Goal: Information Seeking & Learning: Learn about a topic

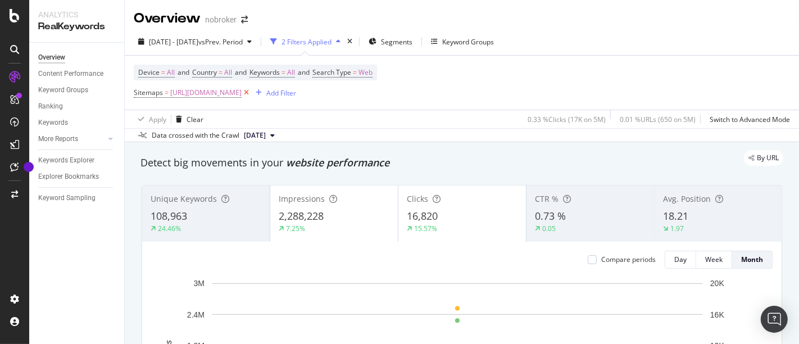
click at [251, 94] on icon at bounding box center [247, 92] width 10 height 11
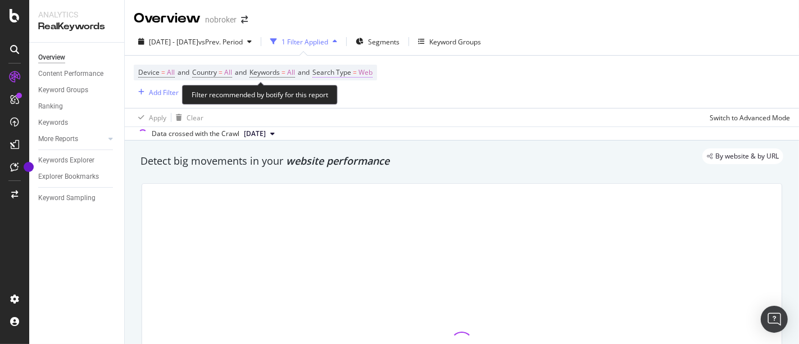
click at [373, 73] on span "Web" at bounding box center [366, 73] width 14 height 16
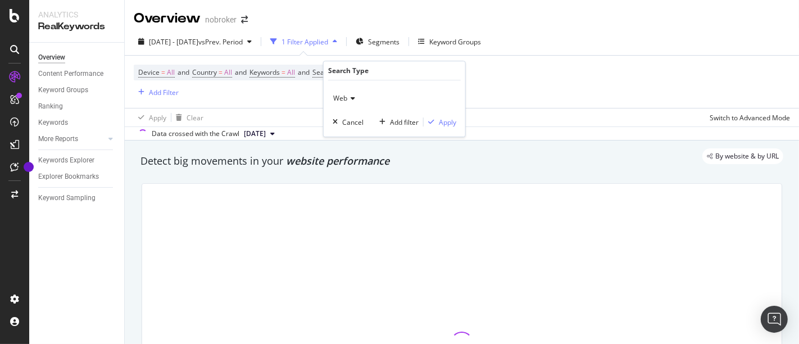
click at [347, 100] on icon at bounding box center [351, 98] width 8 height 7
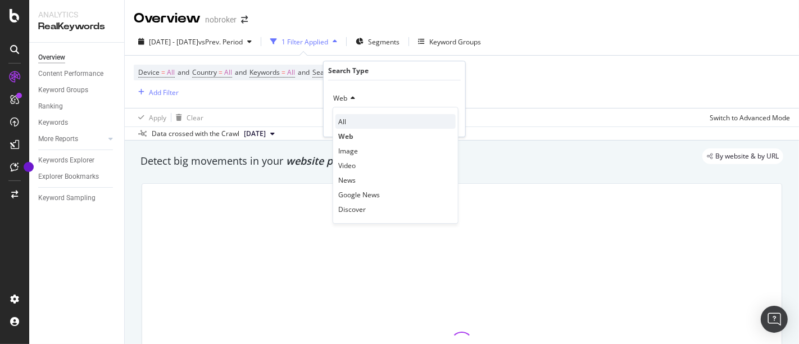
click at [348, 117] on div "All" at bounding box center [396, 121] width 120 height 15
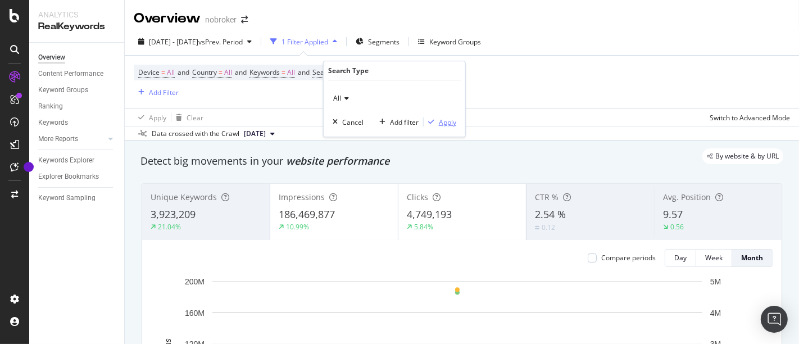
click at [450, 121] on div "Apply" at bounding box center [447, 122] width 17 height 10
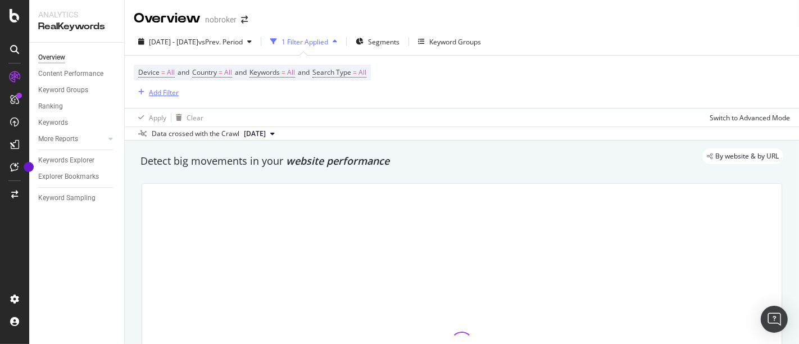
click at [161, 92] on div "Add Filter" at bounding box center [164, 93] width 30 height 10
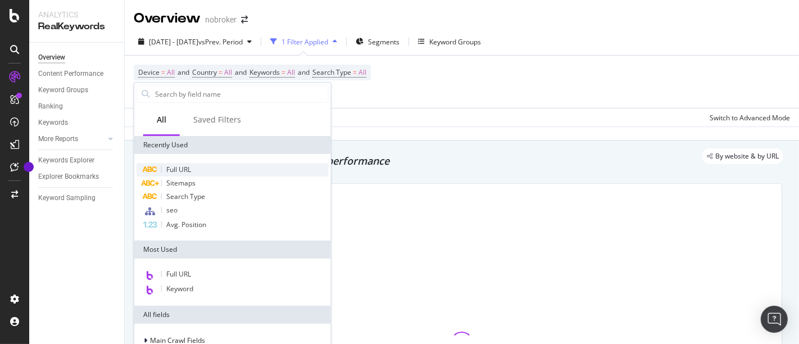
click at [209, 167] on div "Full URL" at bounding box center [233, 169] width 192 height 13
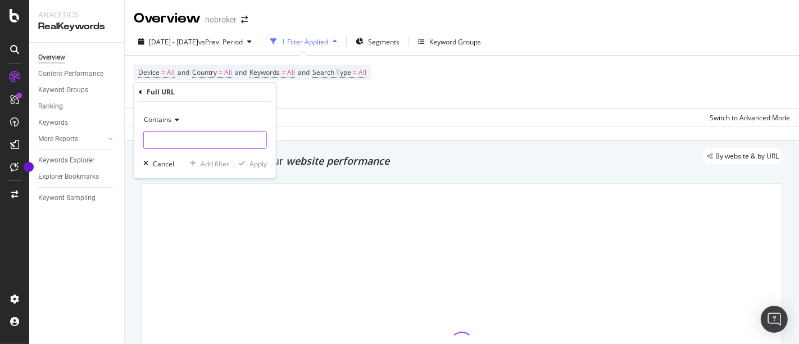
click at [210, 148] on input "text" at bounding box center [205, 140] width 123 height 18
paste input "[URL][DOMAIN_NAME]"
type input "[URL][DOMAIN_NAME]"
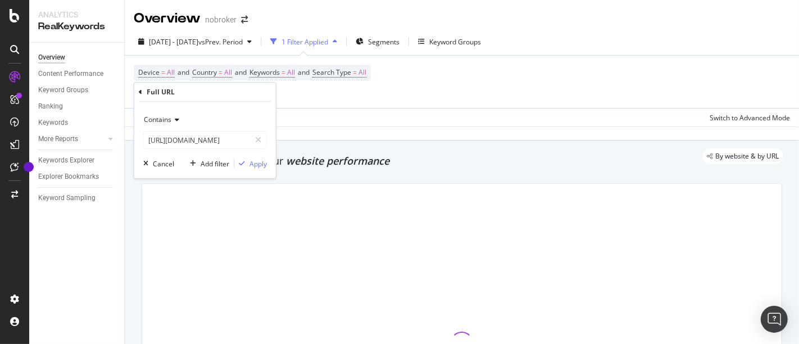
click at [168, 113] on div "Contains" at bounding box center [205, 120] width 124 height 18
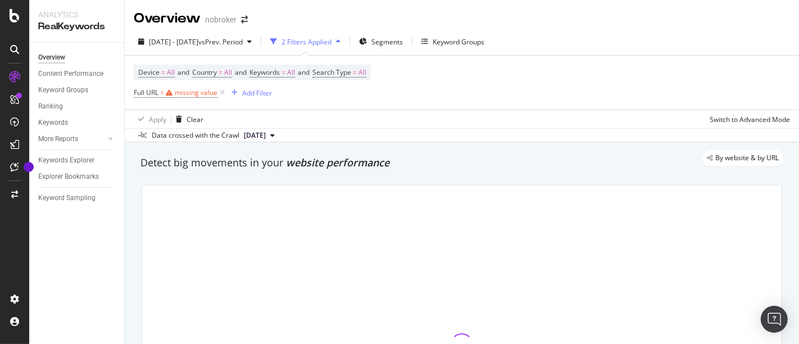
click at [357, 112] on div "Apply Clear Switch to Advanced Mode" at bounding box center [462, 119] width 674 height 19
click at [223, 89] on icon at bounding box center [223, 92] width 10 height 11
click at [174, 93] on div "Add Filter" at bounding box center [164, 93] width 30 height 10
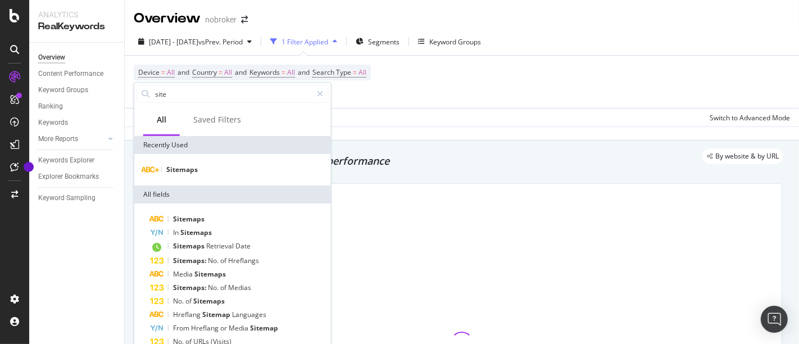
type input "site"
click at [195, 160] on div "Sitemaps" at bounding box center [232, 169] width 197 height 31
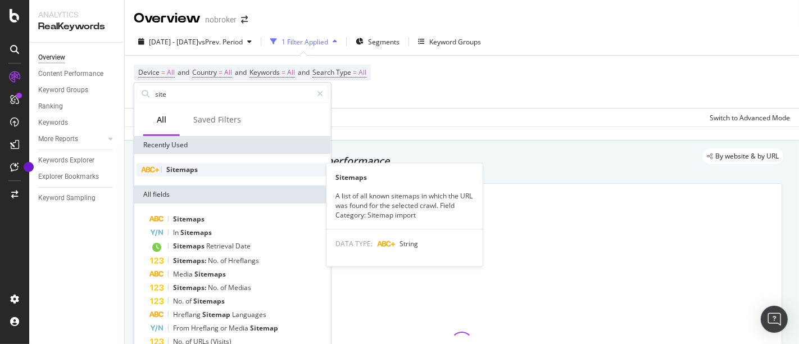
click at [194, 163] on div "Sitemaps" at bounding box center [233, 169] width 192 height 13
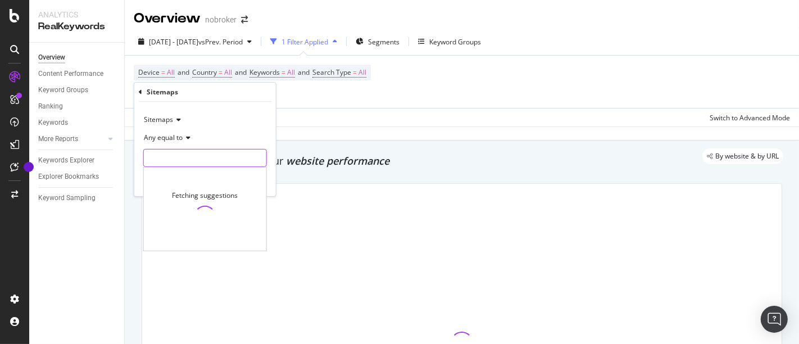
paste input "[URL][DOMAIN_NAME]"
click at [195, 156] on input "text" at bounding box center [205, 158] width 123 height 18
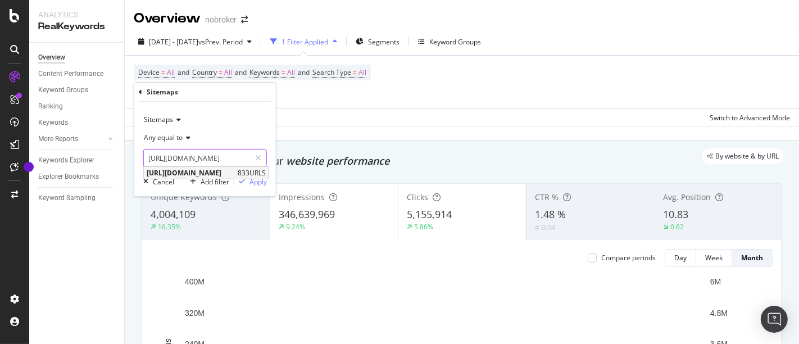
type input "[URL][DOMAIN_NAME]"
click at [225, 173] on span "[URL][DOMAIN_NAME]" at bounding box center [191, 173] width 88 height 10
click at [260, 182] on div "Apply" at bounding box center [258, 181] width 17 height 10
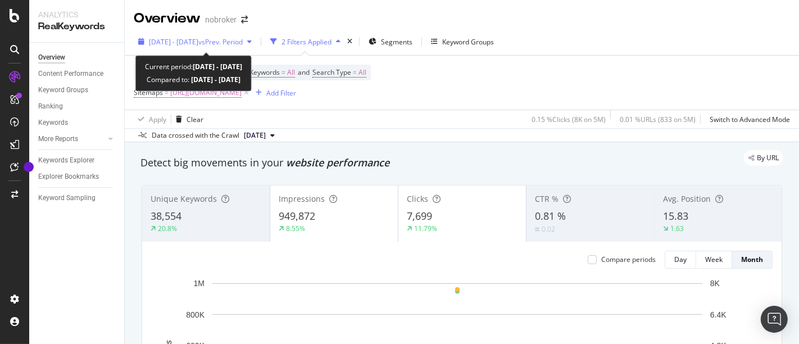
click at [235, 47] on div "[DATE] - [DATE] vs Prev. Period" at bounding box center [195, 41] width 123 height 17
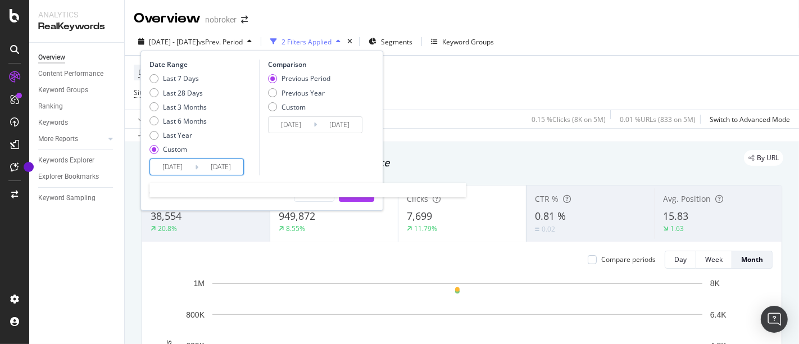
click at [169, 167] on input "[DATE]" at bounding box center [172, 167] width 45 height 16
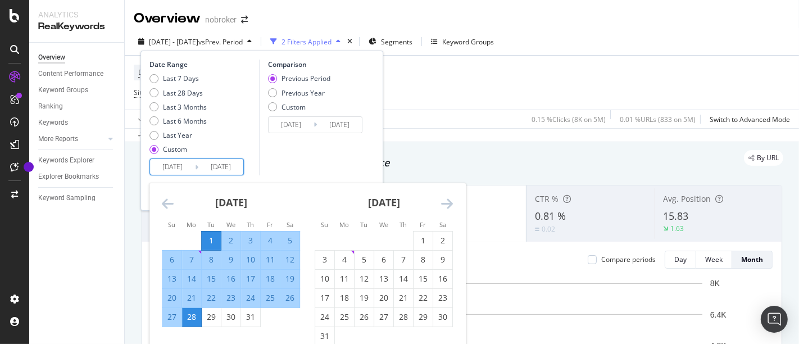
click at [445, 202] on icon "Move forward to switch to the next month." at bounding box center [447, 203] width 12 height 13
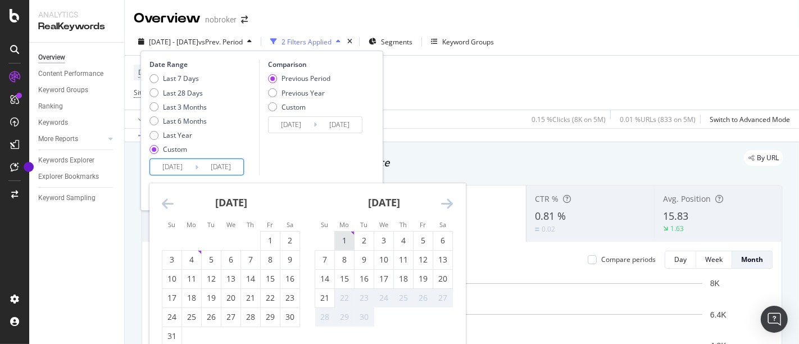
click at [346, 238] on div "1" at bounding box center [344, 240] width 19 height 11
type input "[DATE]"
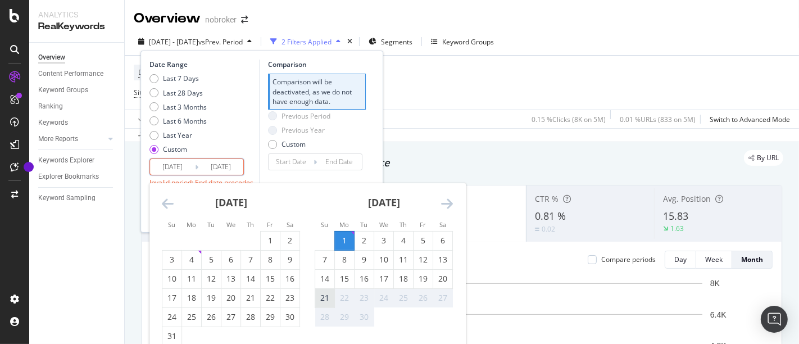
click at [325, 296] on div "21" at bounding box center [324, 297] width 19 height 11
type input "[DATE]"
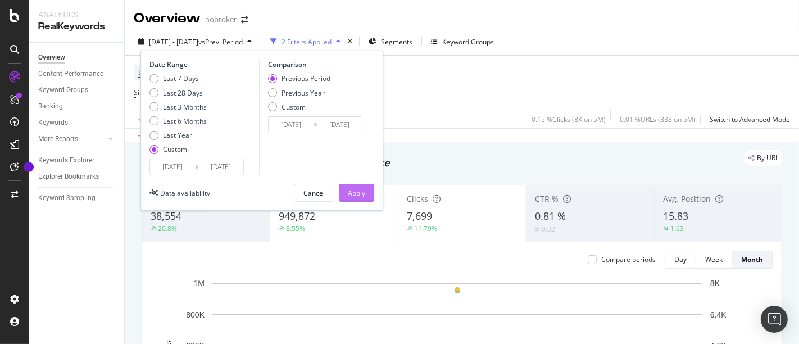
click at [354, 188] on div "Apply" at bounding box center [356, 193] width 17 height 10
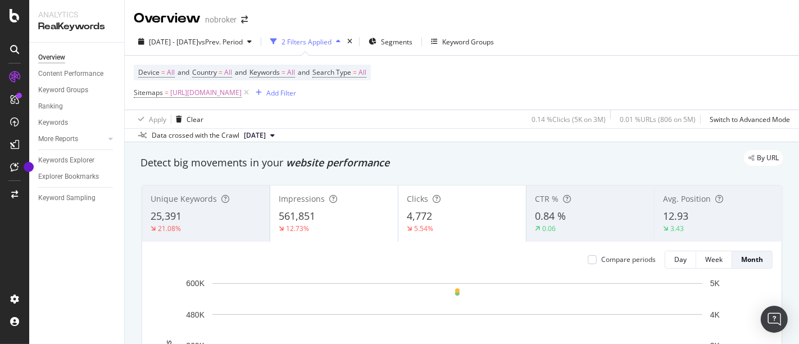
click at [477, 100] on div "Device = All and Country = All and Keywords = All and Search Type = All Sitemap…" at bounding box center [462, 83] width 656 height 54
